Goal: Task Accomplishment & Management: Complete application form

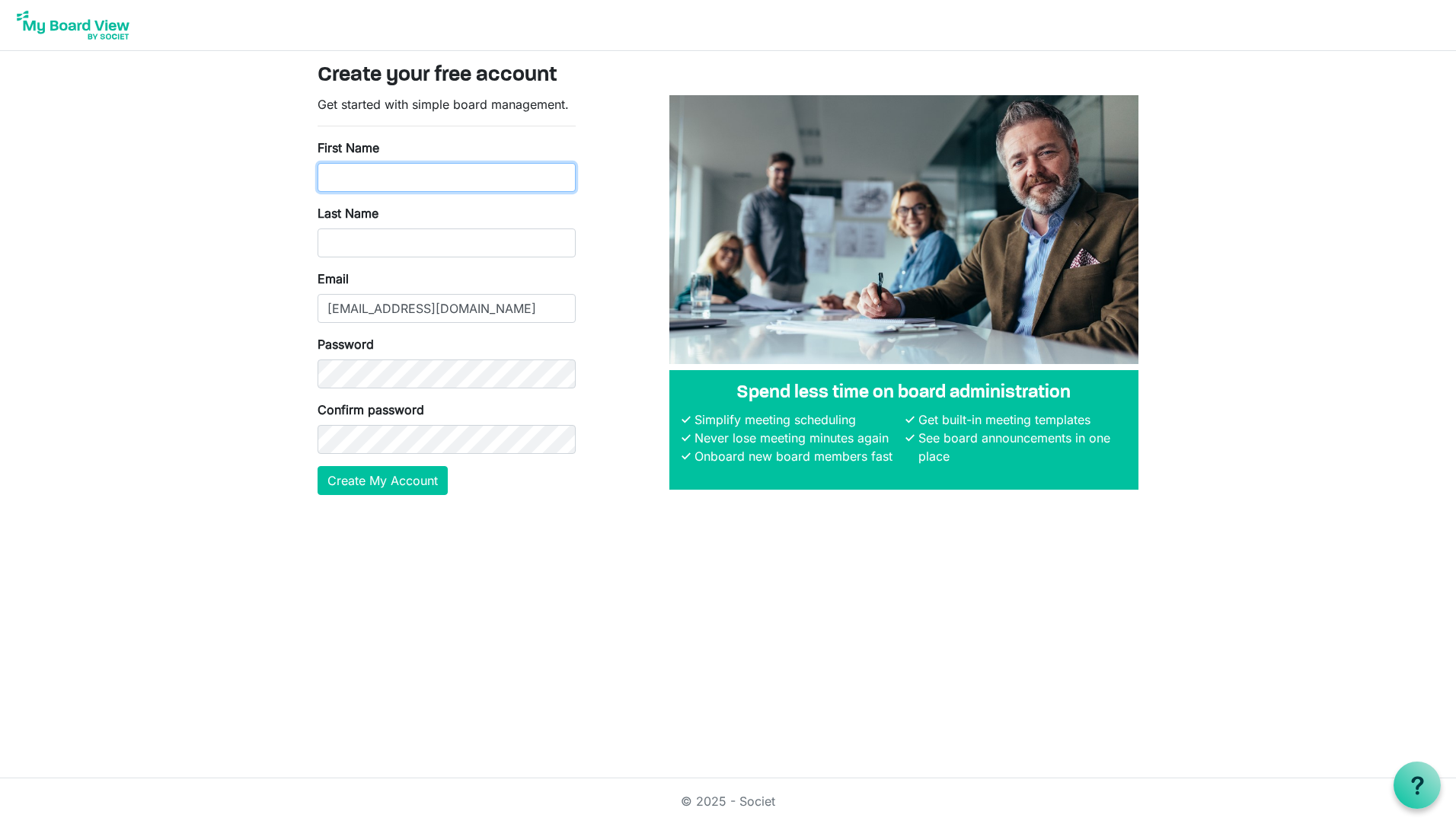
click at [444, 175] on input "First Name" at bounding box center [447, 177] width 259 height 29
type input "Tracy"
type input "Vanderwyk"
click at [409, 485] on button "Create My Account" at bounding box center [383, 480] width 130 height 29
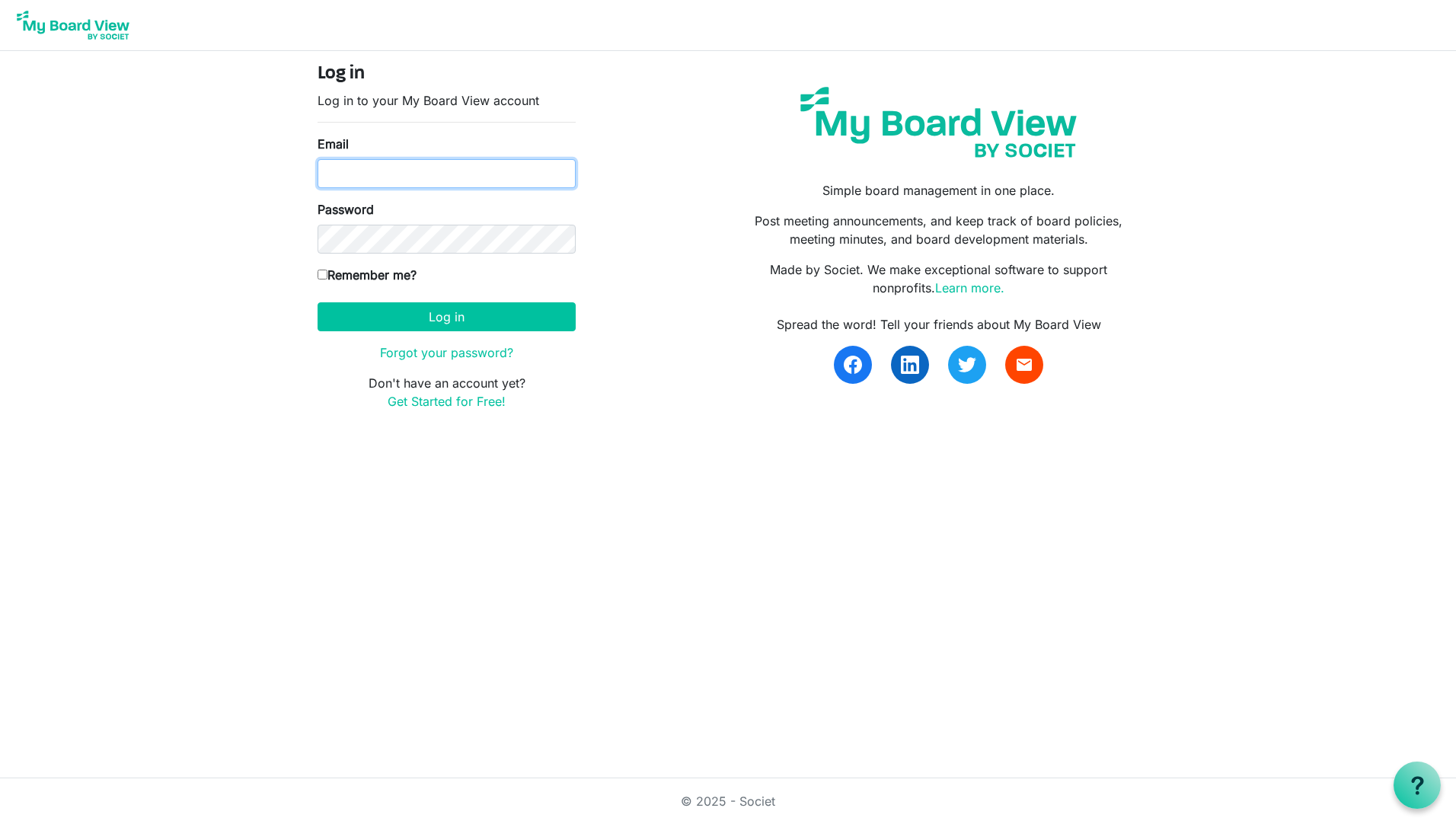
click at [388, 166] on input "Email" at bounding box center [447, 173] width 259 height 29
type input "[EMAIL_ADDRESS][DOMAIN_NAME]"
click at [477, 317] on button "Log in" at bounding box center [447, 316] width 259 height 29
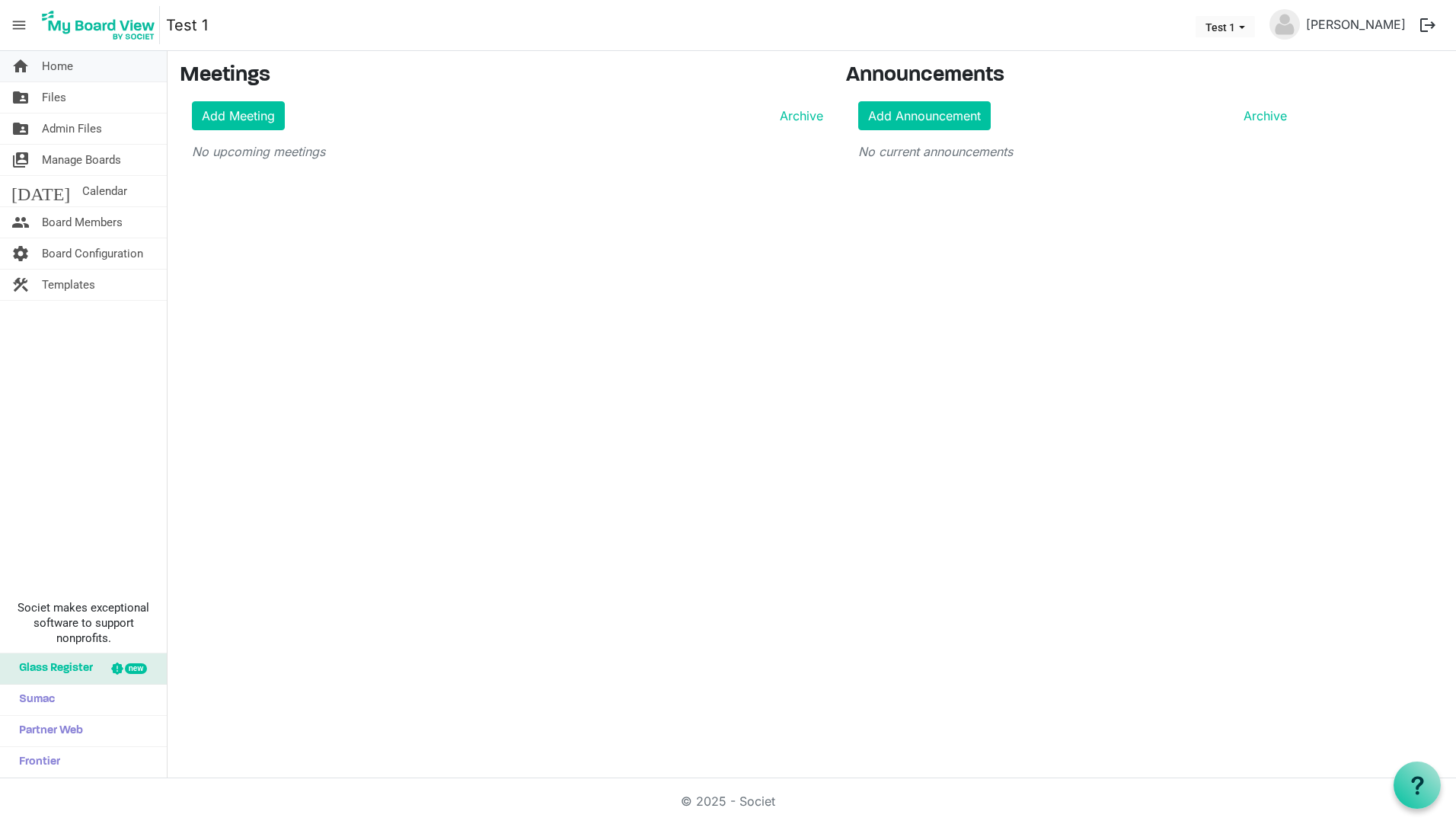
click at [59, 61] on span "Home" at bounding box center [58, 66] width 31 height 30
click at [1347, 23] on link "[PERSON_NAME]" at bounding box center [1356, 24] width 112 height 30
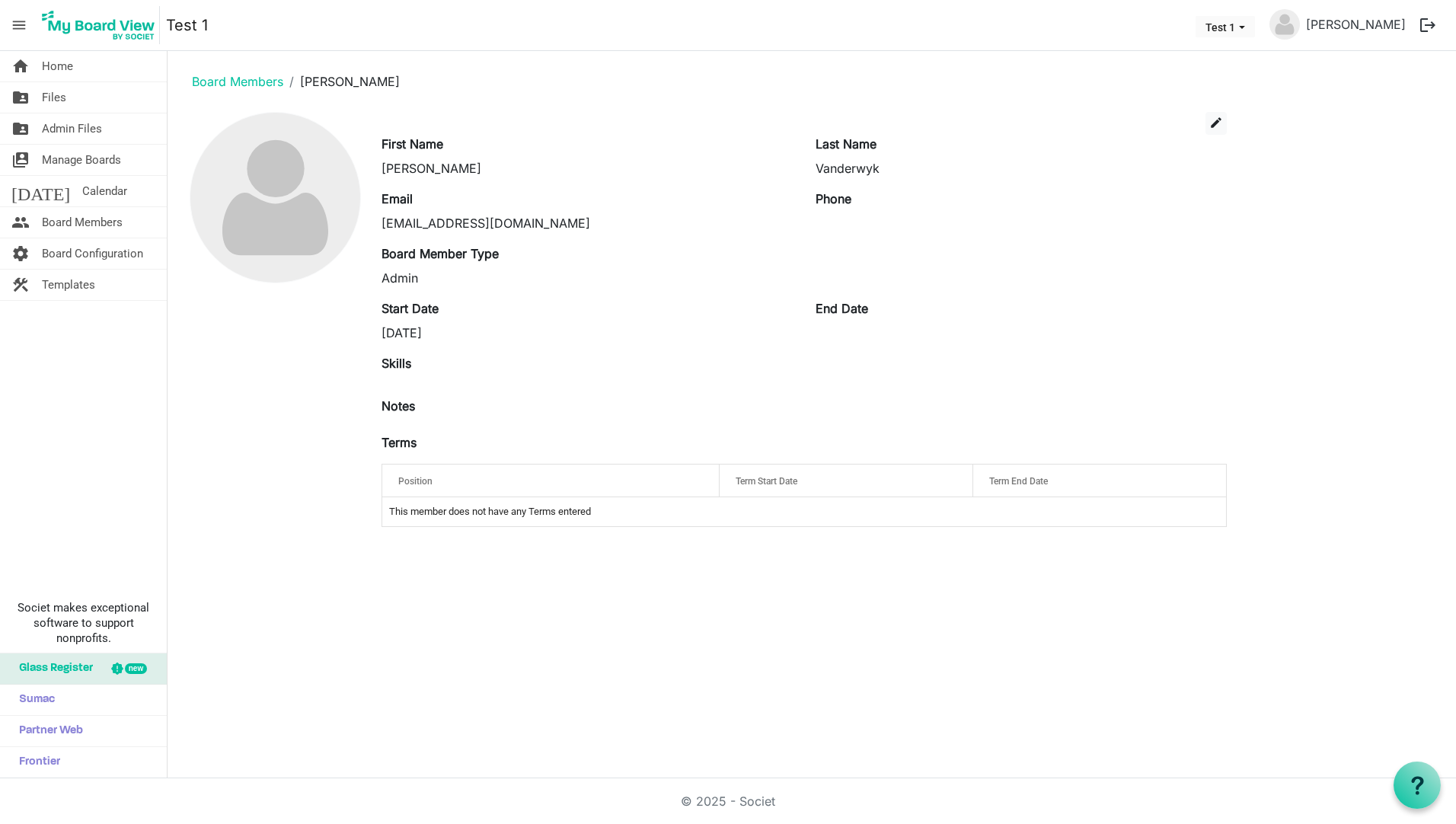
click at [1426, 27] on button "logout" at bounding box center [1428, 25] width 32 height 32
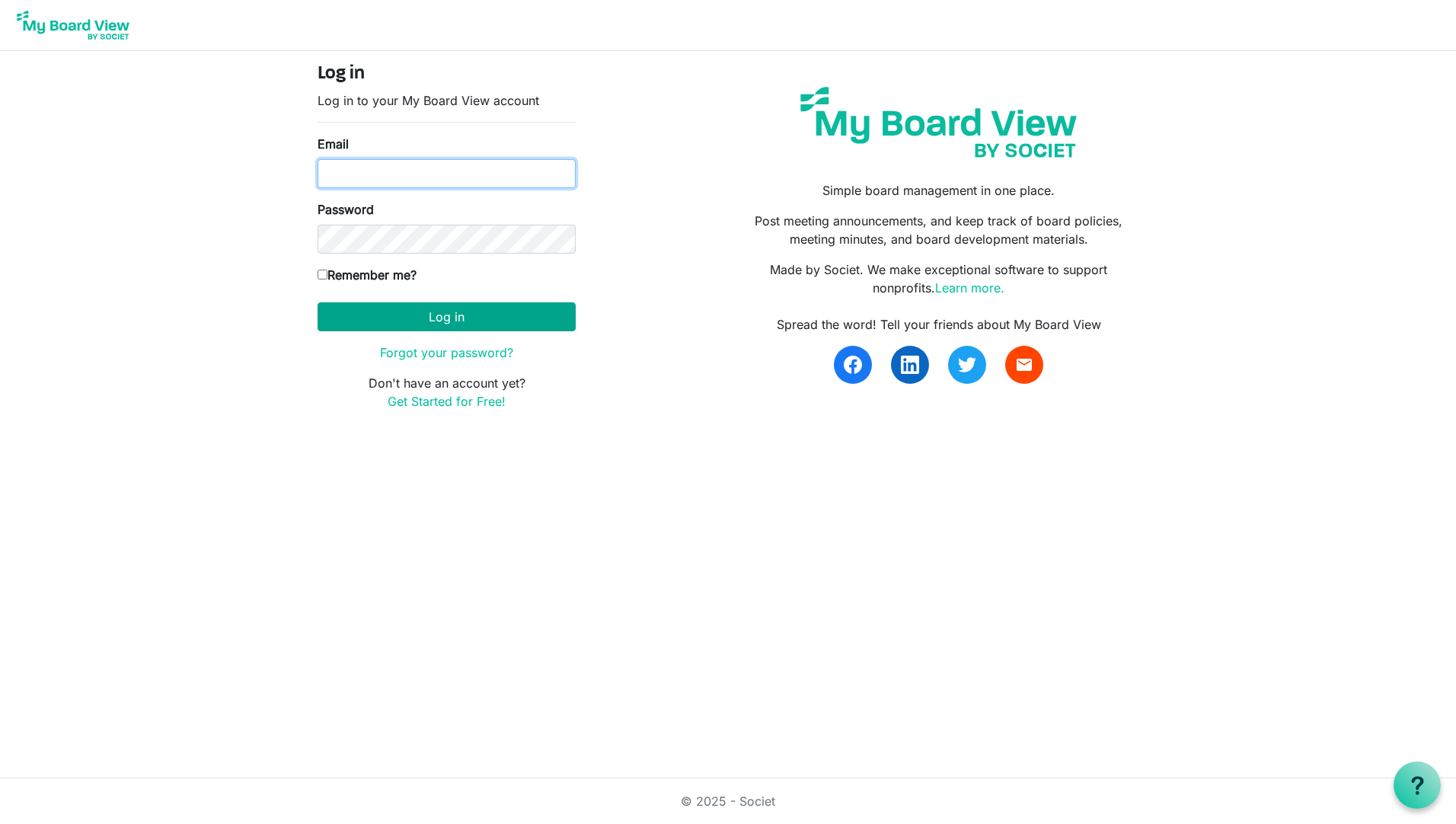
type input "tvanderwyk@brantcountyspca.com"
click at [451, 321] on button "Log in" at bounding box center [447, 316] width 259 height 29
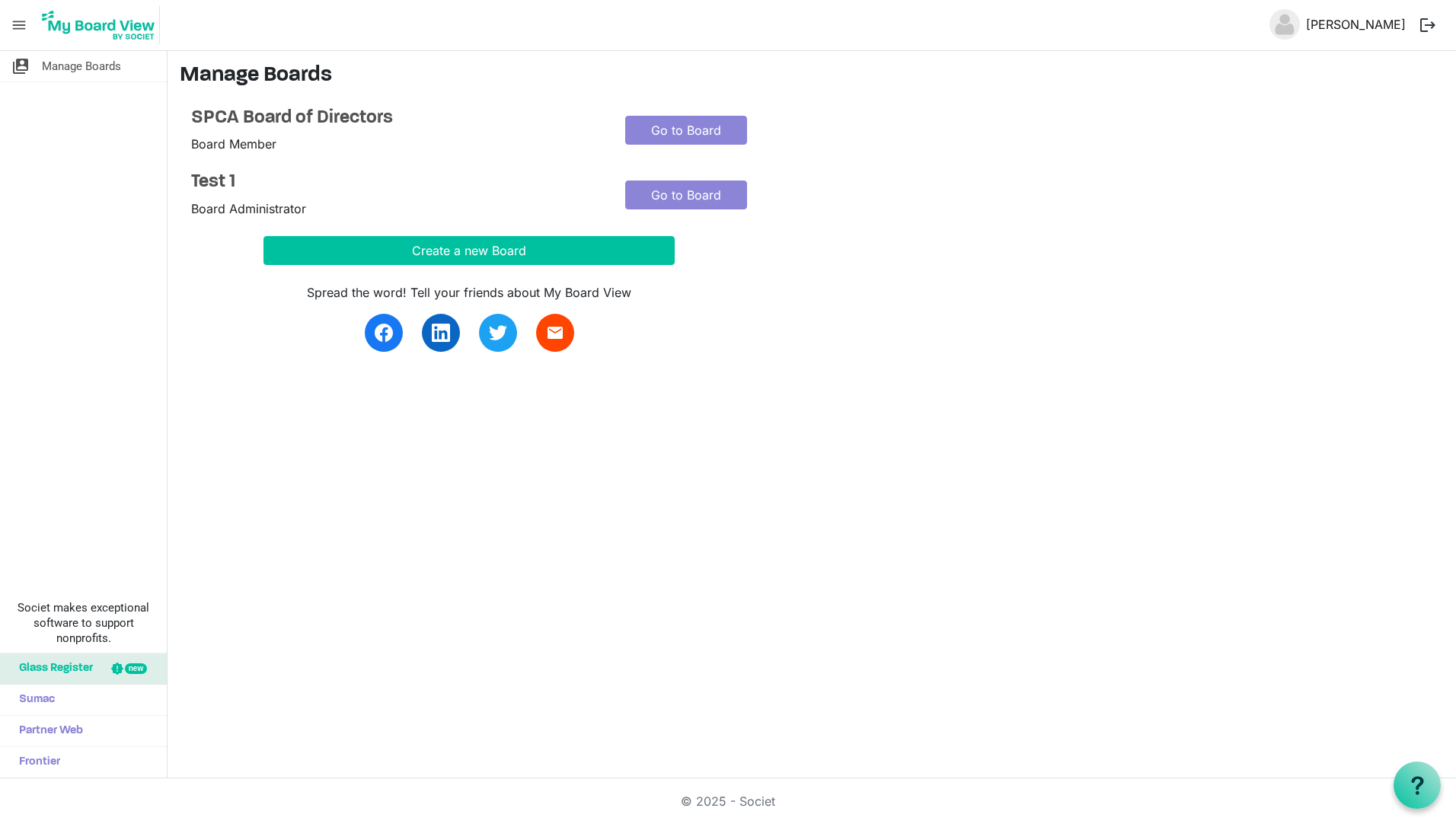
click at [1322, 25] on link "[PERSON_NAME]" at bounding box center [1356, 24] width 112 height 30
click at [28, 22] on span "menu" at bounding box center [19, 25] width 29 height 29
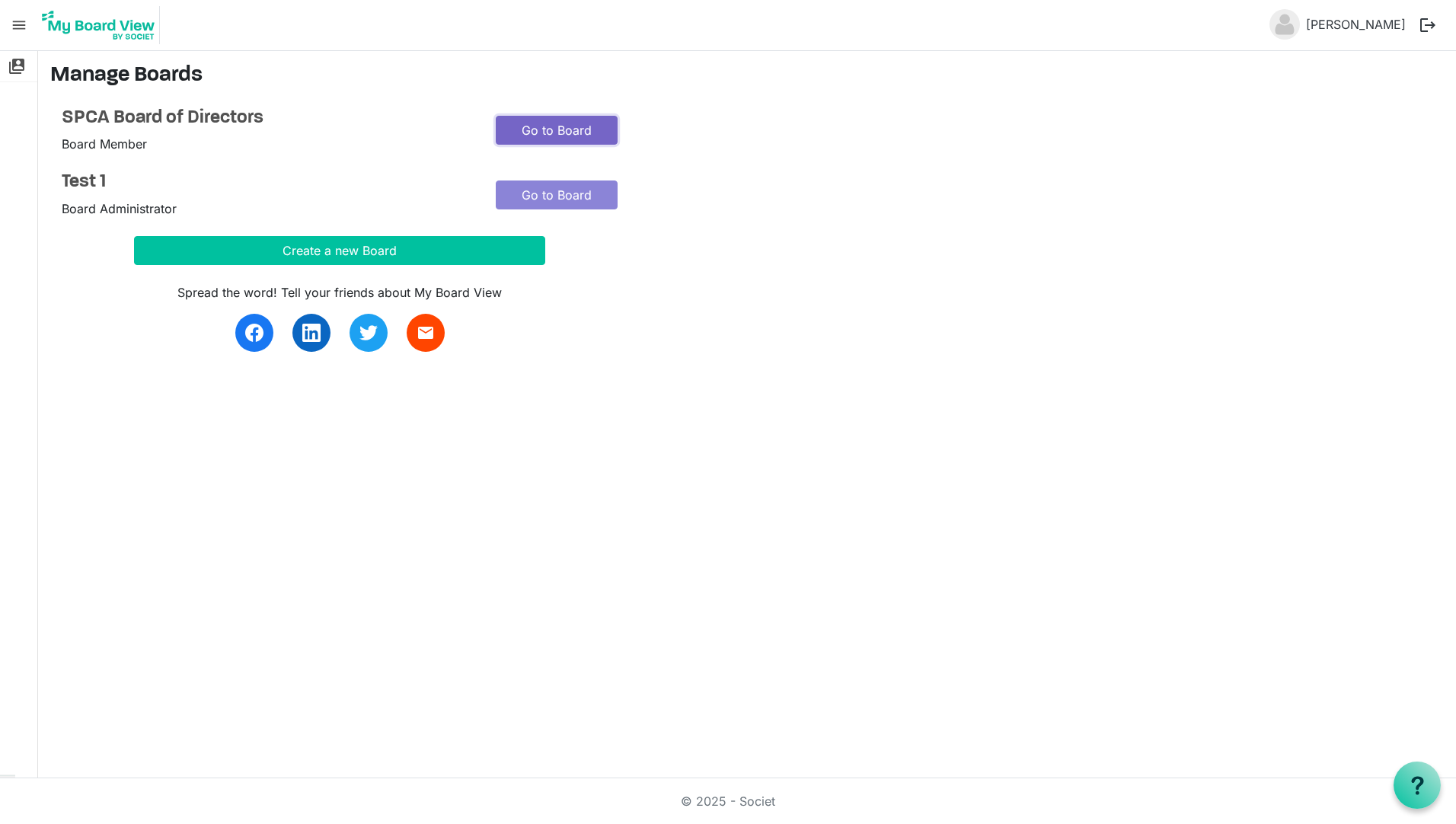
click at [586, 125] on link "Go to Board" at bounding box center [557, 130] width 122 height 29
